Goal: Entertainment & Leisure: Consume media (video, audio)

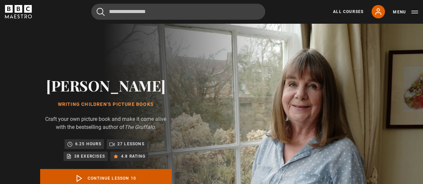
click at [118, 180] on link "Continue lesson 10" at bounding box center [105, 178] width 131 height 19
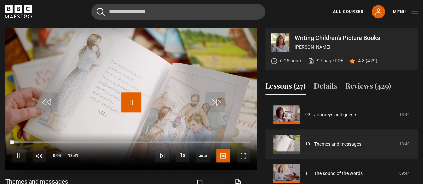
click at [126, 103] on span "Video Player" at bounding box center [131, 102] width 20 height 20
click at [382, 28] on div "Writing Children's Picture Books [PERSON_NAME] 6.25 hours 97 page PDF (opens in…" at bounding box center [341, 49] width 152 height 42
click at [17, 153] on span "Video Player" at bounding box center [18, 155] width 13 height 13
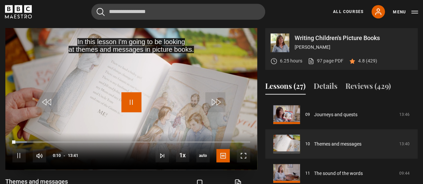
click at [134, 108] on span "Video Player" at bounding box center [131, 102] width 20 height 20
click at [292, 15] on div "Cancel Courses Previous courses Next courses [PERSON_NAME] Writing 12 Related L…" at bounding box center [211, 12] width 413 height 16
click at [130, 105] on span "Video Player" at bounding box center [131, 102] width 20 height 20
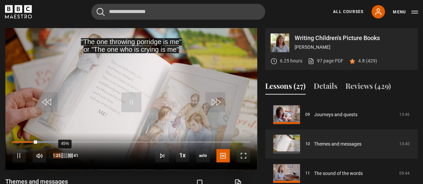
click at [61, 156] on div "45%" at bounding box center [62, 155] width 20 height 5
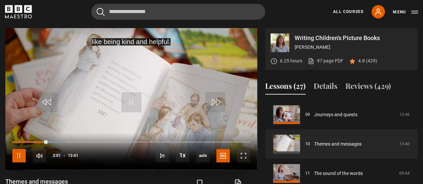
click at [21, 156] on span "Video Player" at bounding box center [18, 155] width 13 height 13
